Goal: Transaction & Acquisition: Purchase product/service

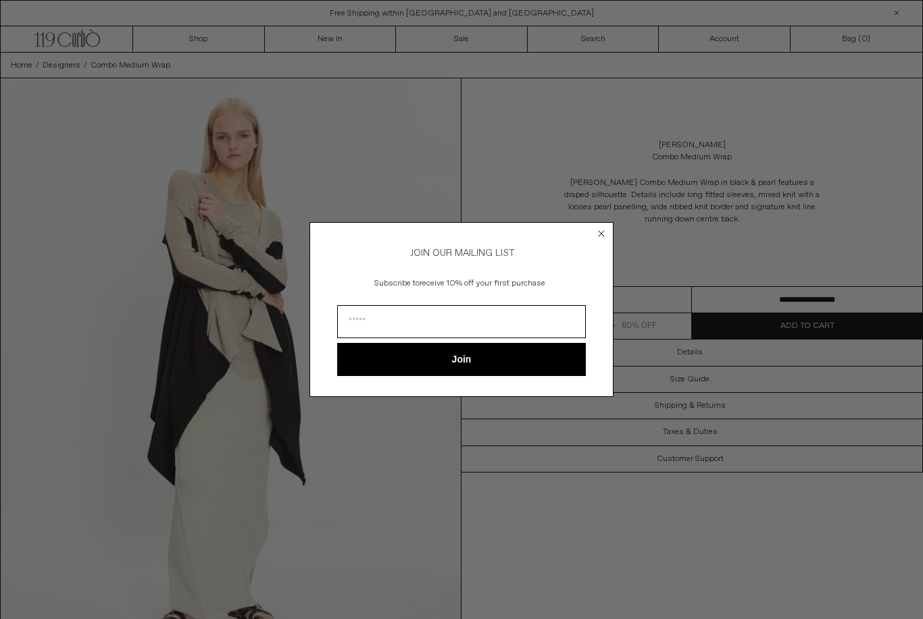
click at [596, 228] on circle "Close dialog" at bounding box center [601, 234] width 13 height 13
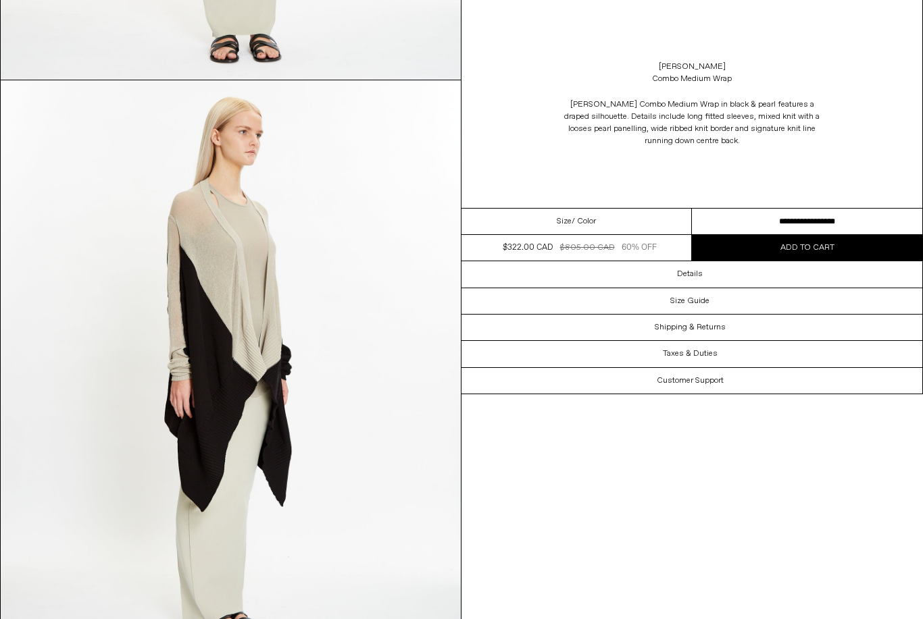
scroll to position [1150, 0]
click at [763, 220] on select "**********" at bounding box center [807, 222] width 230 height 26
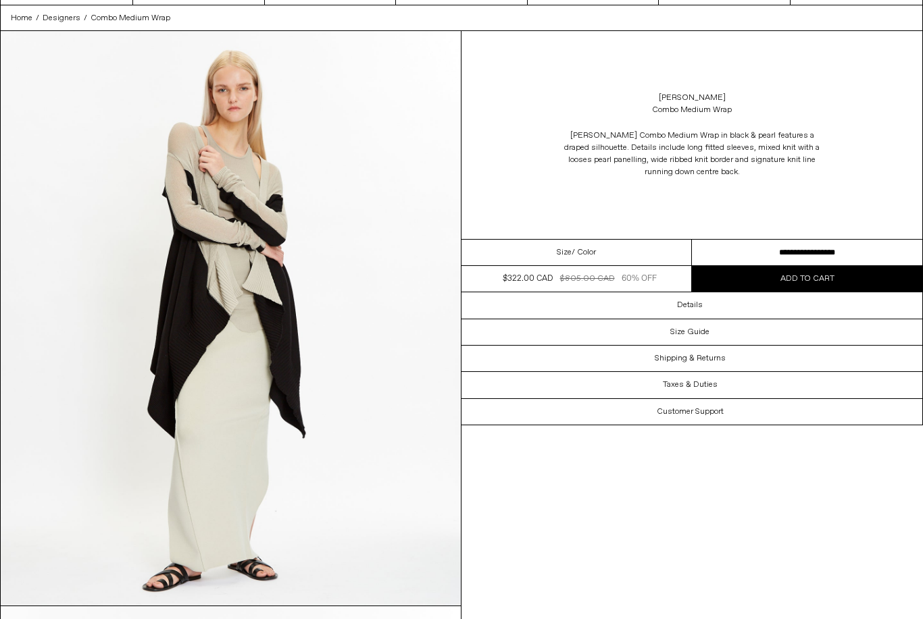
scroll to position [0, 0]
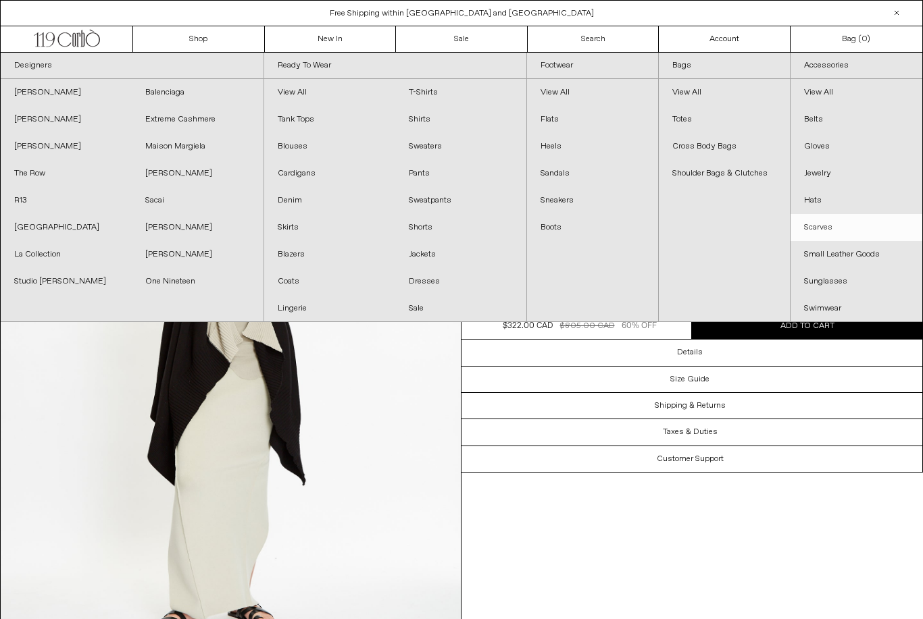
click at [826, 224] on link "Scarves" at bounding box center [856, 227] width 132 height 27
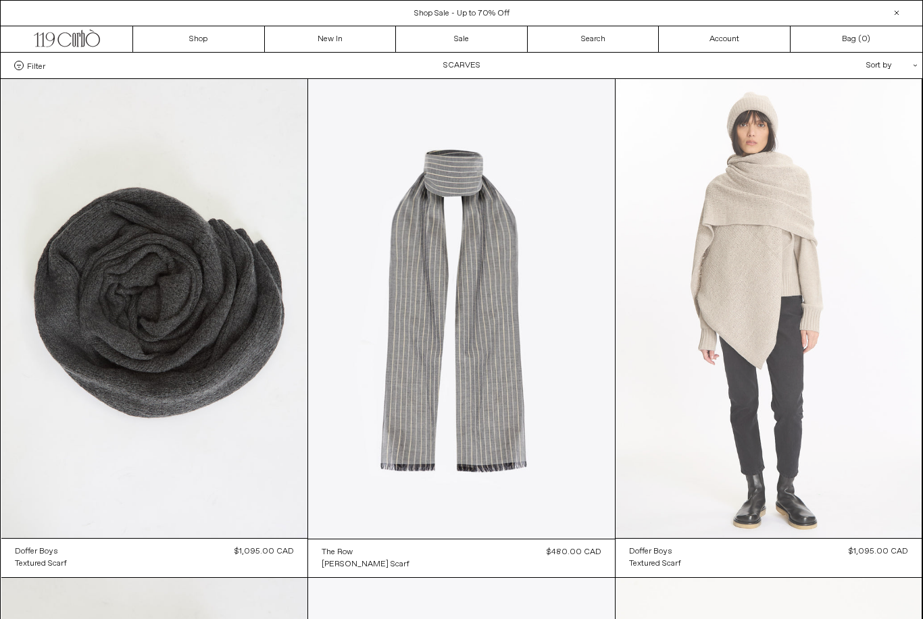
click at [848, 454] on at bounding box center [768, 308] width 307 height 459
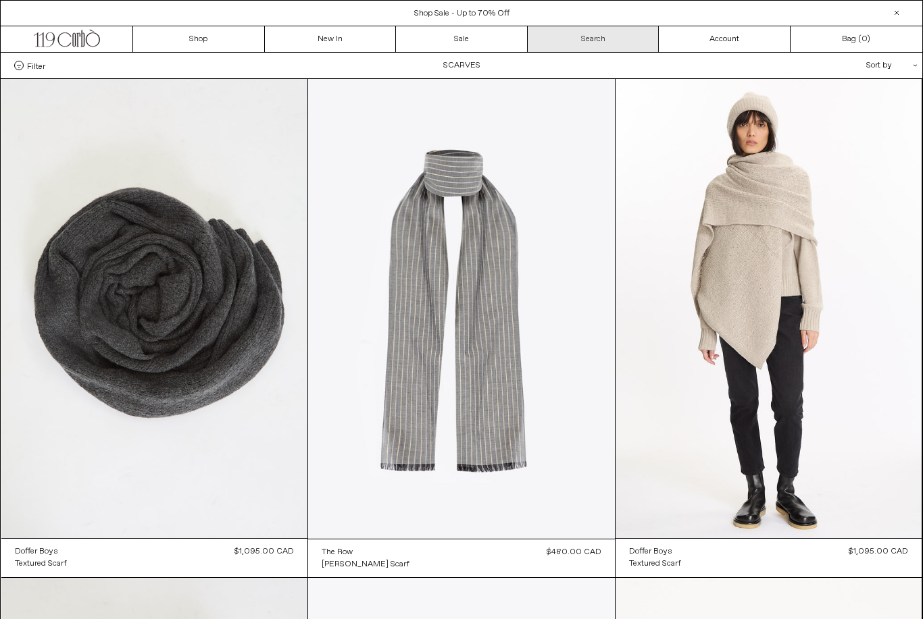
click at [587, 43] on link "Search" at bounding box center [594, 39] width 132 height 26
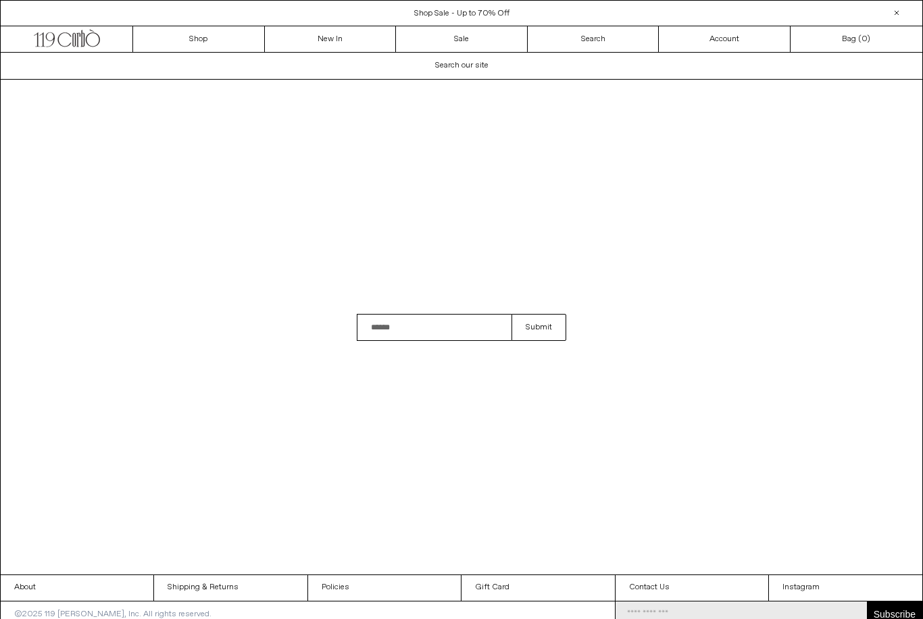
click at [381, 341] on input "Search" at bounding box center [434, 327] width 155 height 27
type input "****"
click at [538, 341] on button "Submit" at bounding box center [538, 327] width 55 height 27
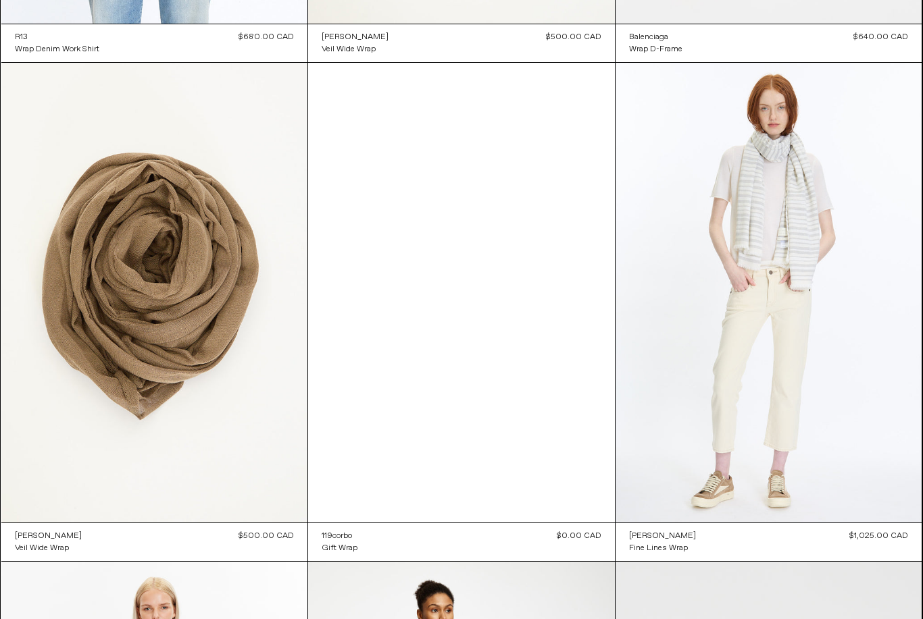
scroll to position [604, 0]
